Goal: Task Accomplishment & Management: Manage account settings

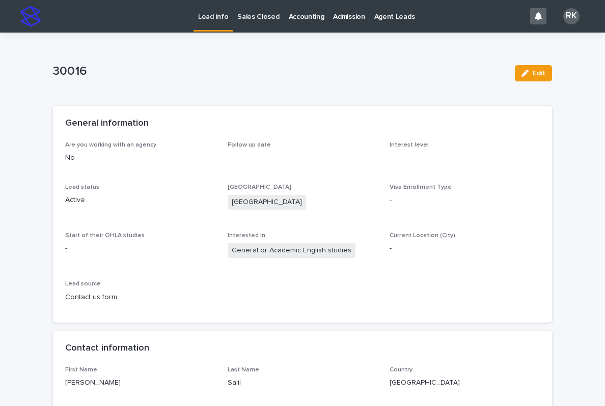
click at [209, 24] on link "Lead info" at bounding box center [212, 15] width 39 height 30
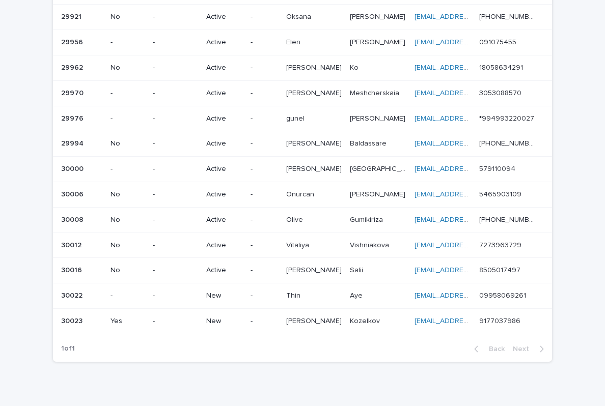
scroll to position [279, 0]
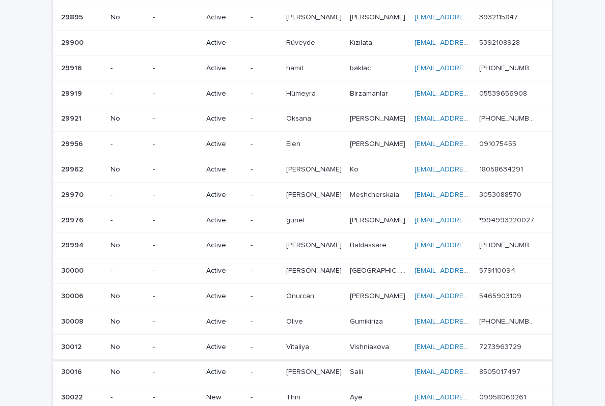
scroll to position [186, 0]
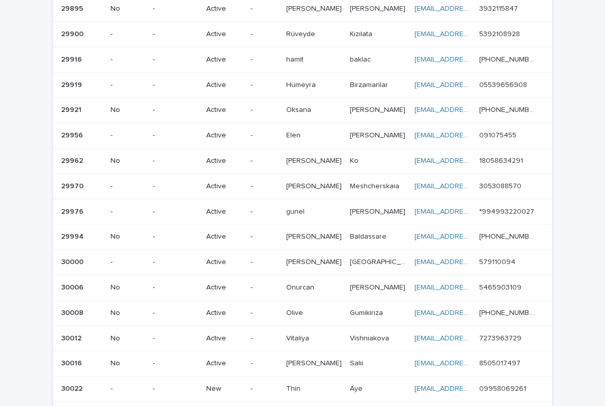
click at [234, 381] on div "New" at bounding box center [224, 389] width 36 height 17
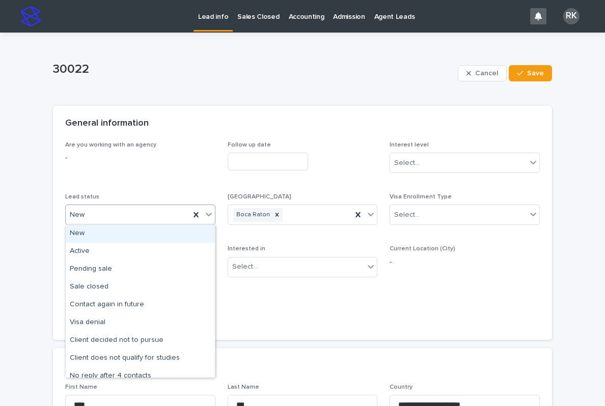
click at [170, 213] on div "New" at bounding box center [128, 215] width 124 height 17
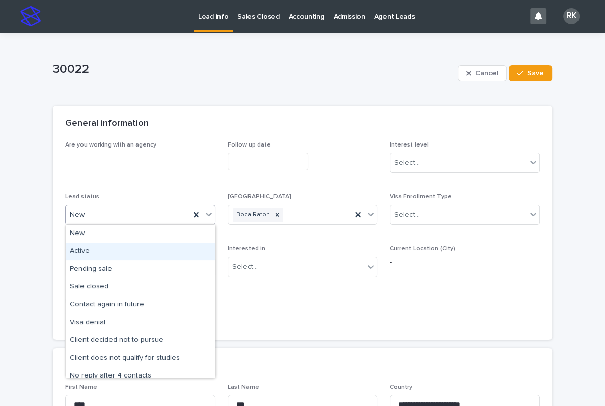
click at [91, 251] on div "Active" at bounding box center [140, 252] width 149 height 18
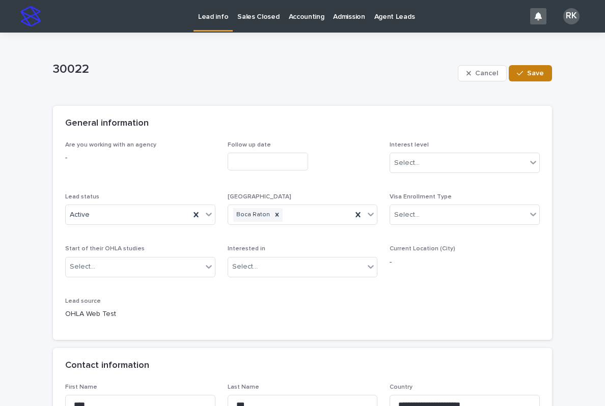
click at [538, 71] on span "Save" at bounding box center [535, 73] width 17 height 7
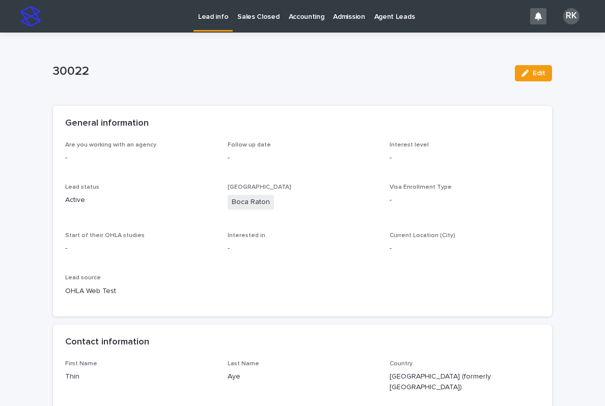
click at [203, 22] on link "Lead info" at bounding box center [212, 15] width 39 height 30
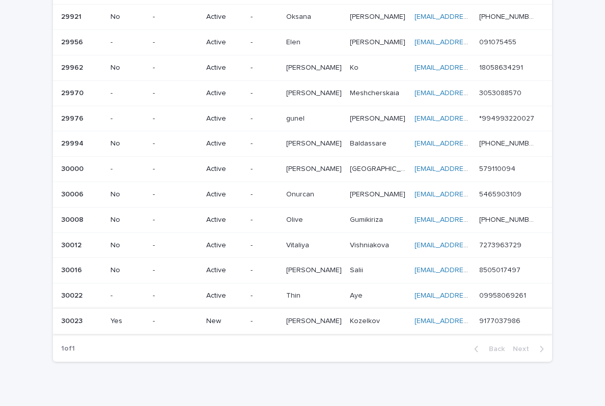
scroll to position [279, 0]
click at [242, 318] on p "New" at bounding box center [224, 322] width 36 height 9
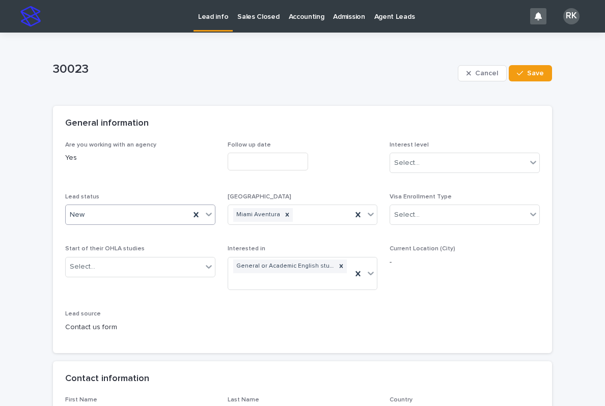
click at [209, 214] on icon at bounding box center [209, 215] width 6 height 4
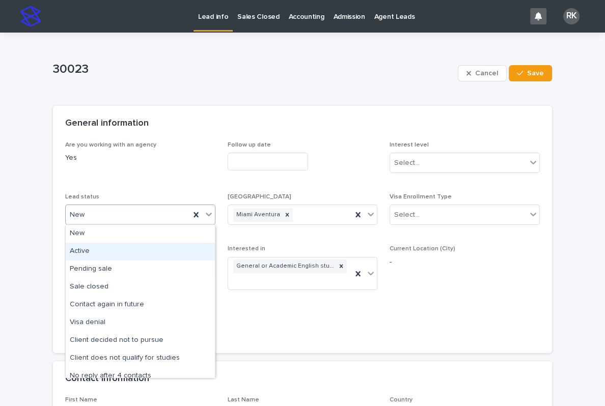
click at [148, 245] on div "Active" at bounding box center [140, 252] width 149 height 18
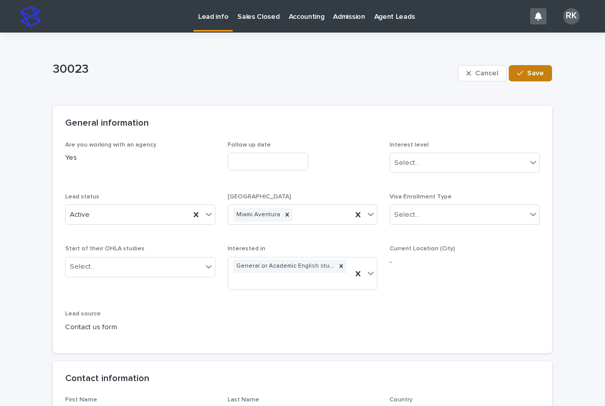
click at [538, 71] on span "Save" at bounding box center [535, 73] width 17 height 7
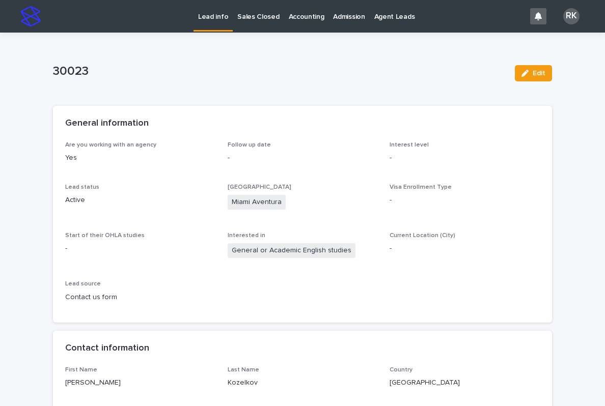
click at [208, 18] on p "Lead info" at bounding box center [213, 10] width 30 height 21
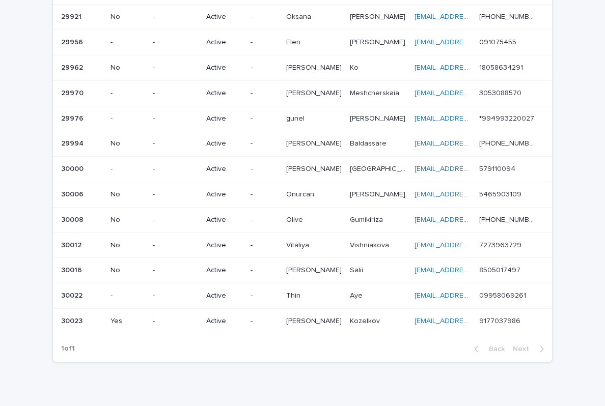
scroll to position [279, 0]
